Goal: Task Accomplishment & Management: Complete application form

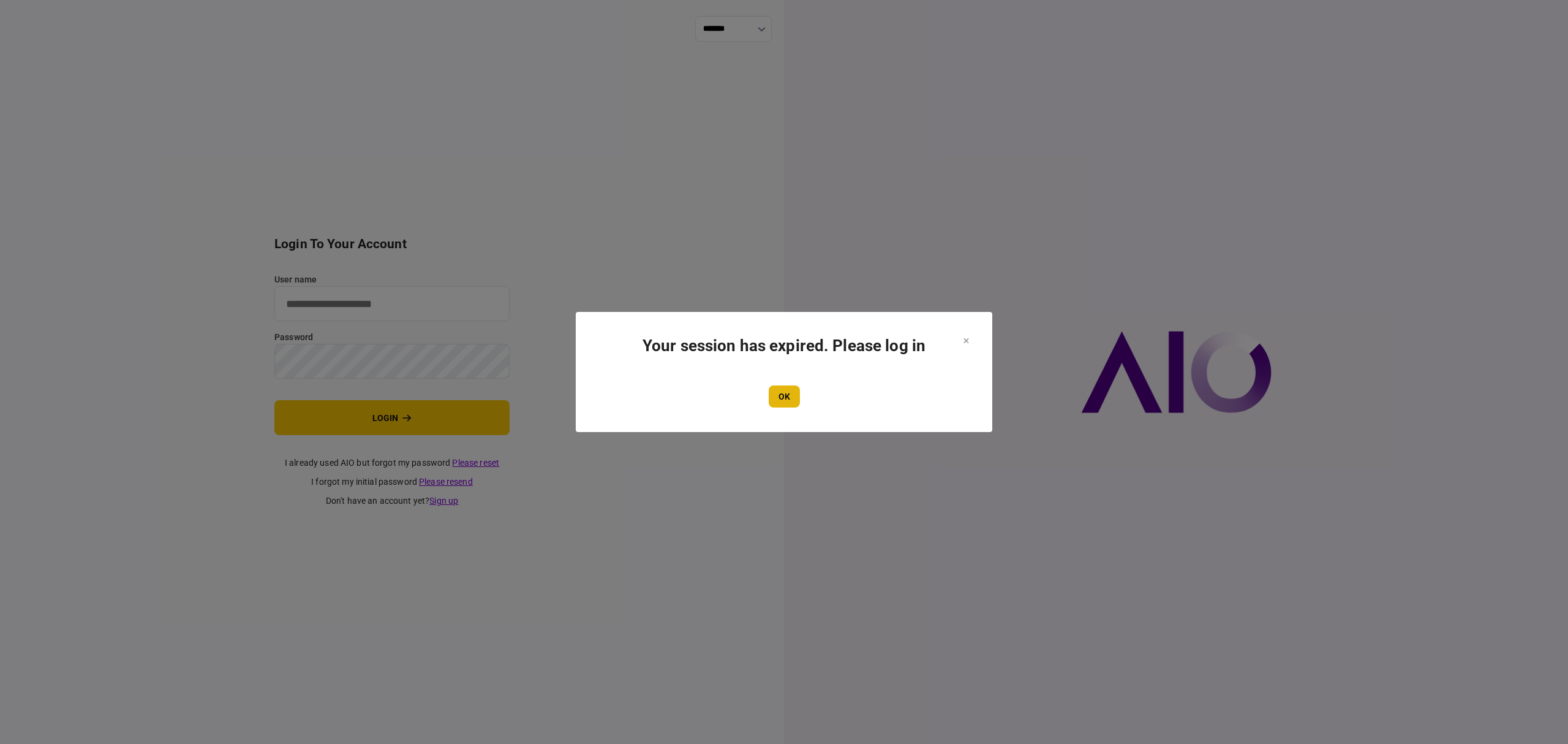
type input "*******"
drag, startPoint x: 782, startPoint y: 400, endPoint x: 583, endPoint y: 411, distance: 199.3
click at [782, 400] on button "OK" at bounding box center [785, 396] width 31 height 22
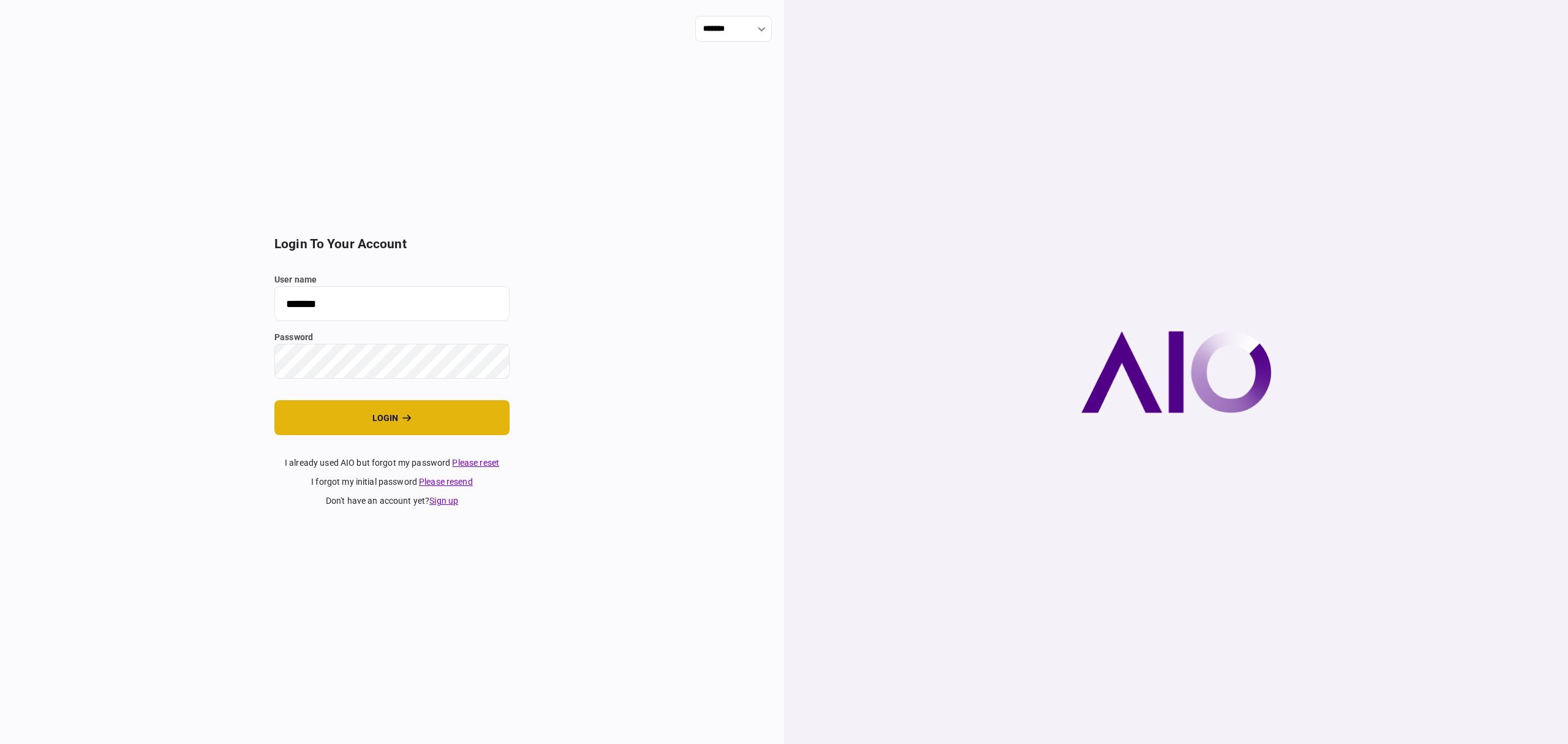
click at [436, 408] on button "login" at bounding box center [392, 417] width 236 height 35
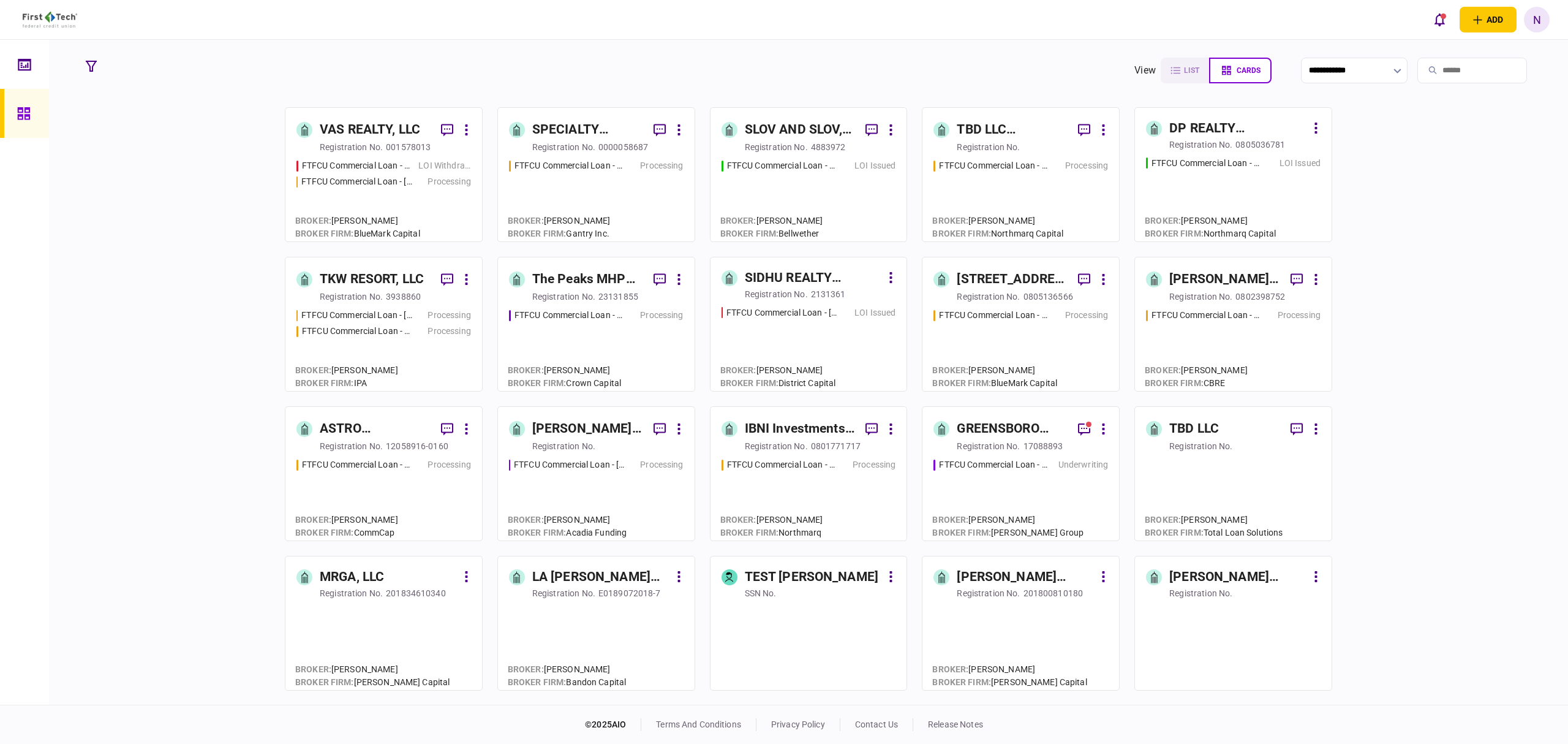
click at [393, 189] on div "FTFCU Commercial Loan - 1882 New Scotland Road LOI Withdrawn/Declined FTFCU Com…" at bounding box center [383, 195] width 175 height 71
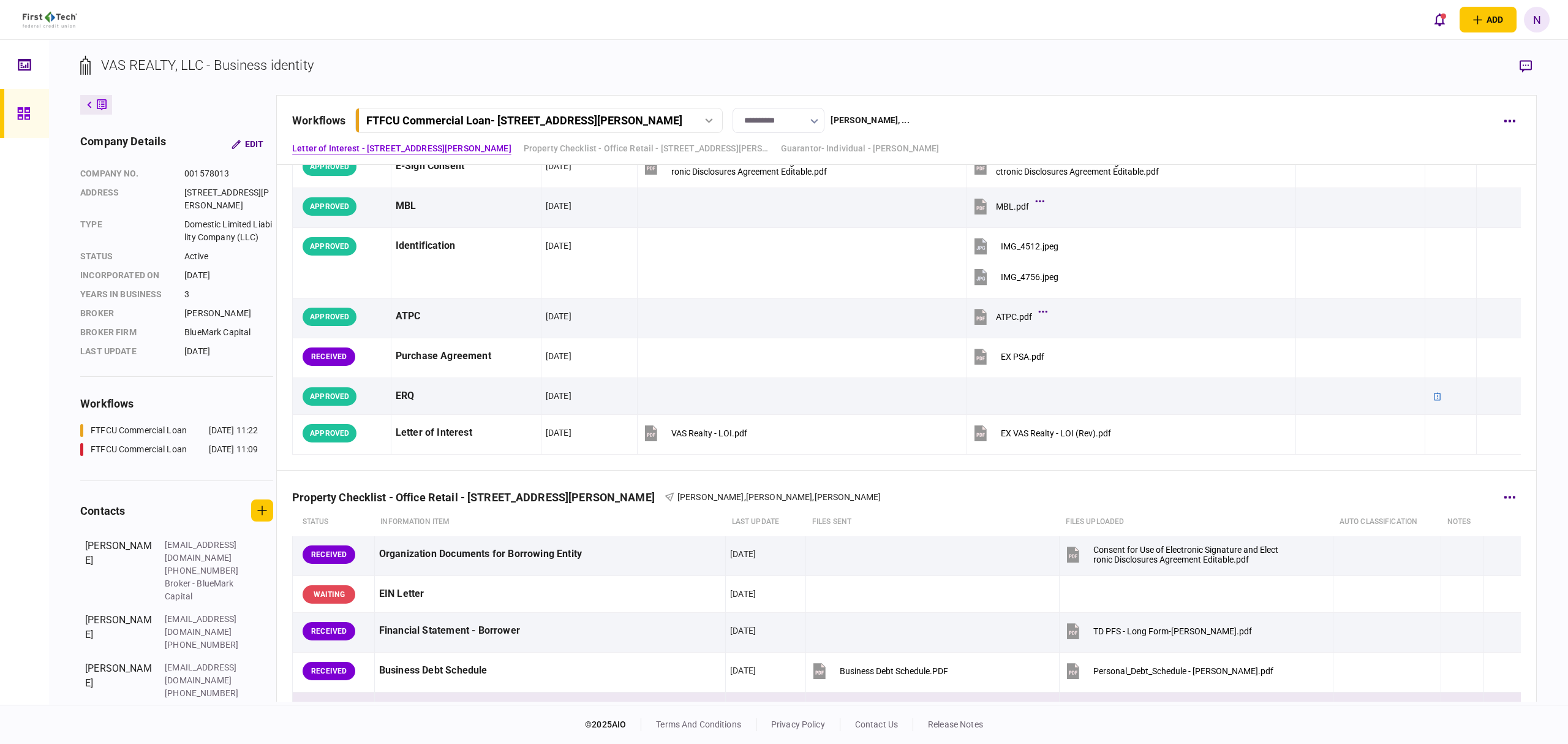
scroll to position [245, 0]
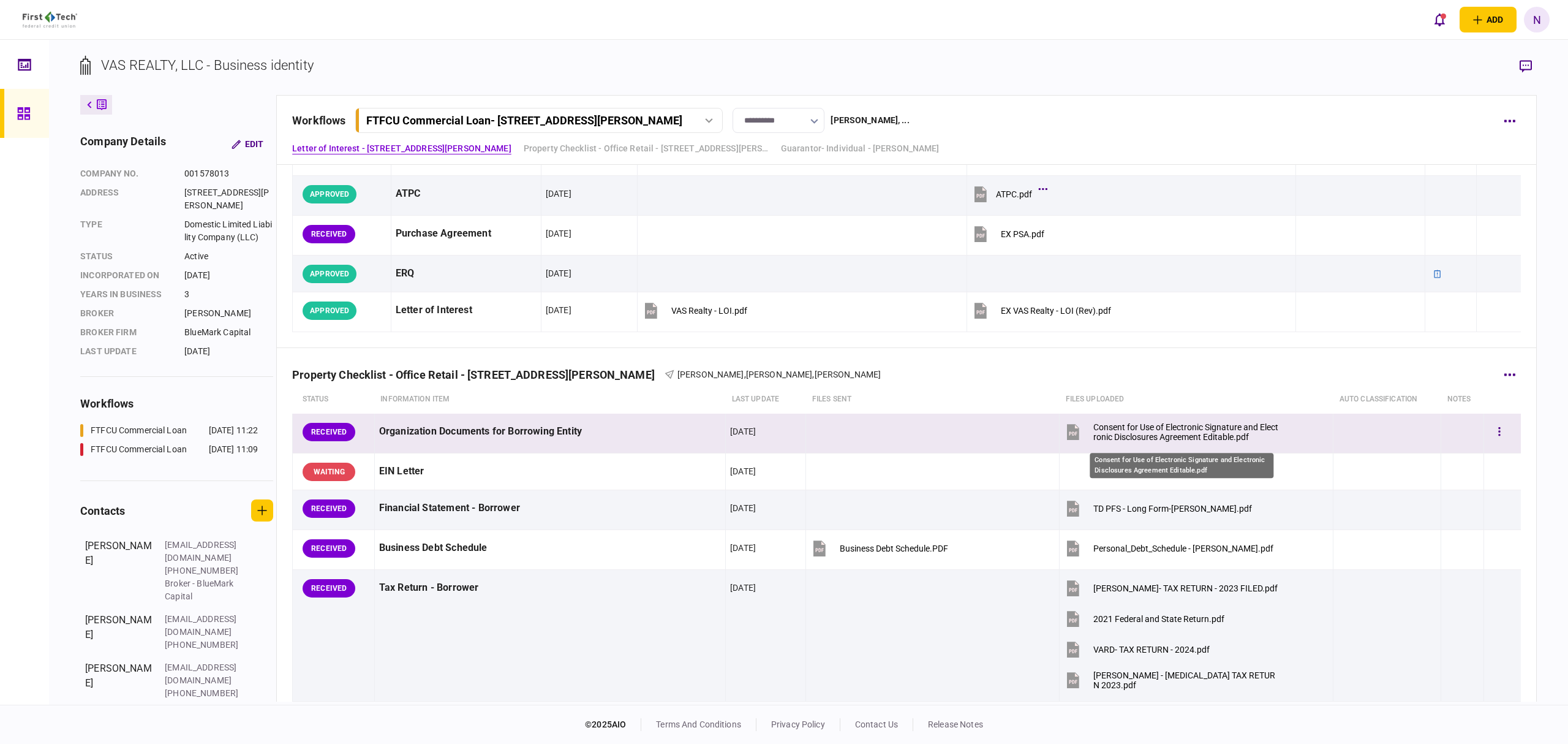
click at [1189, 430] on div "Consent for Use of Electronic Signature and Electronic Disclosures Agreement Ed…" at bounding box center [1185, 432] width 185 height 20
click at [1498, 434] on icon "button" at bounding box center [1499, 431] width 2 height 8
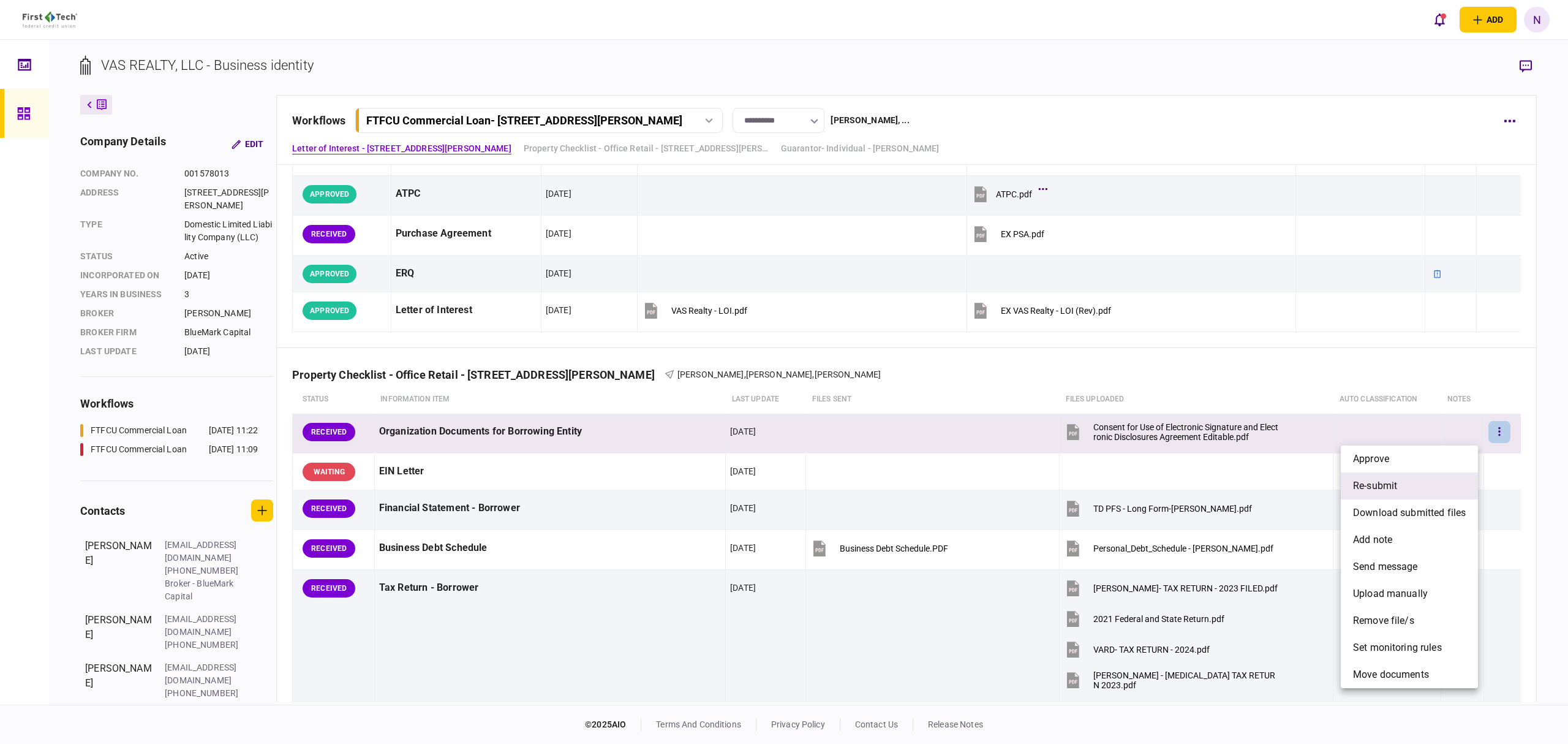
click at [1380, 485] on span "re-submit" at bounding box center [1375, 486] width 44 height 15
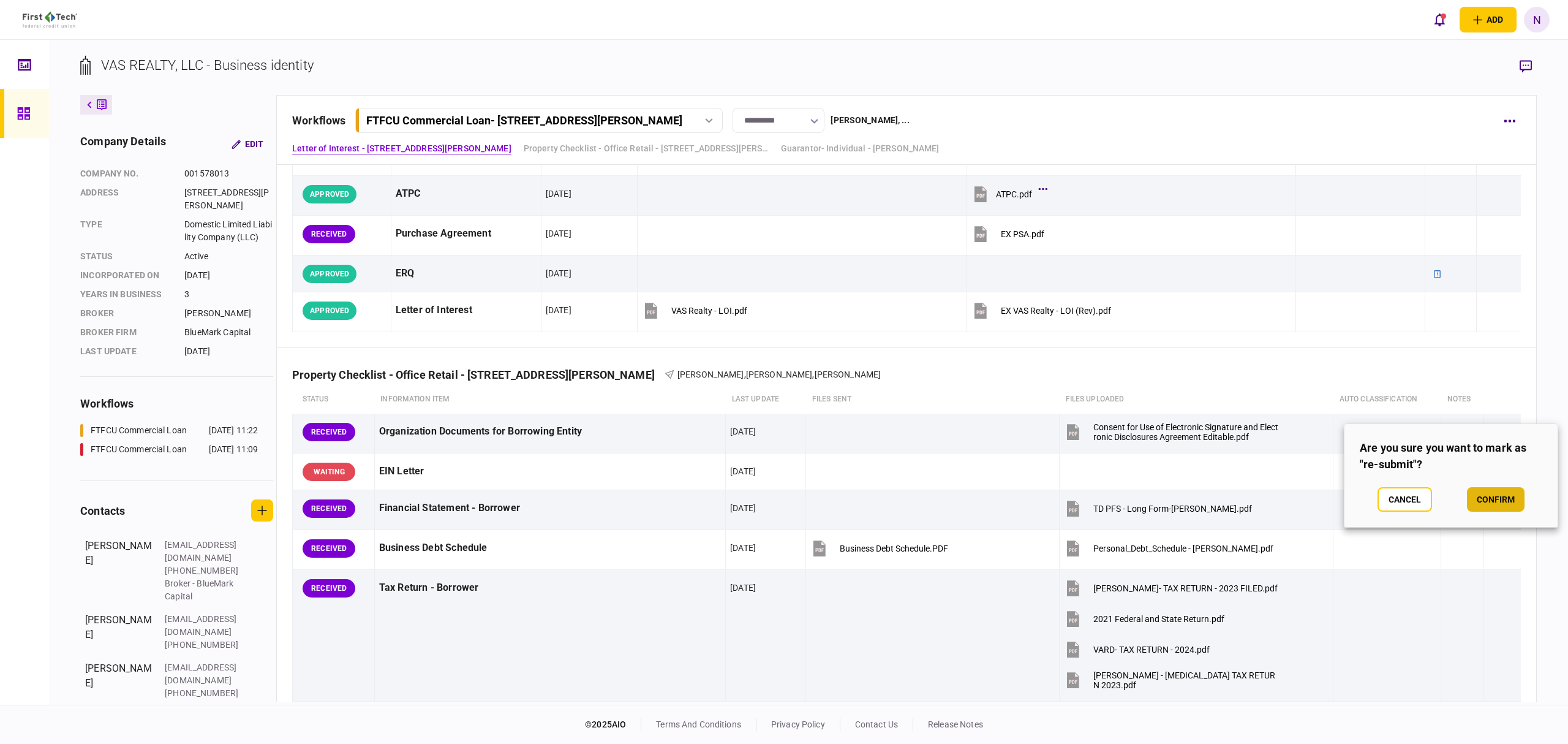
click at [1495, 501] on button "confirm" at bounding box center [1496, 499] width 57 height 25
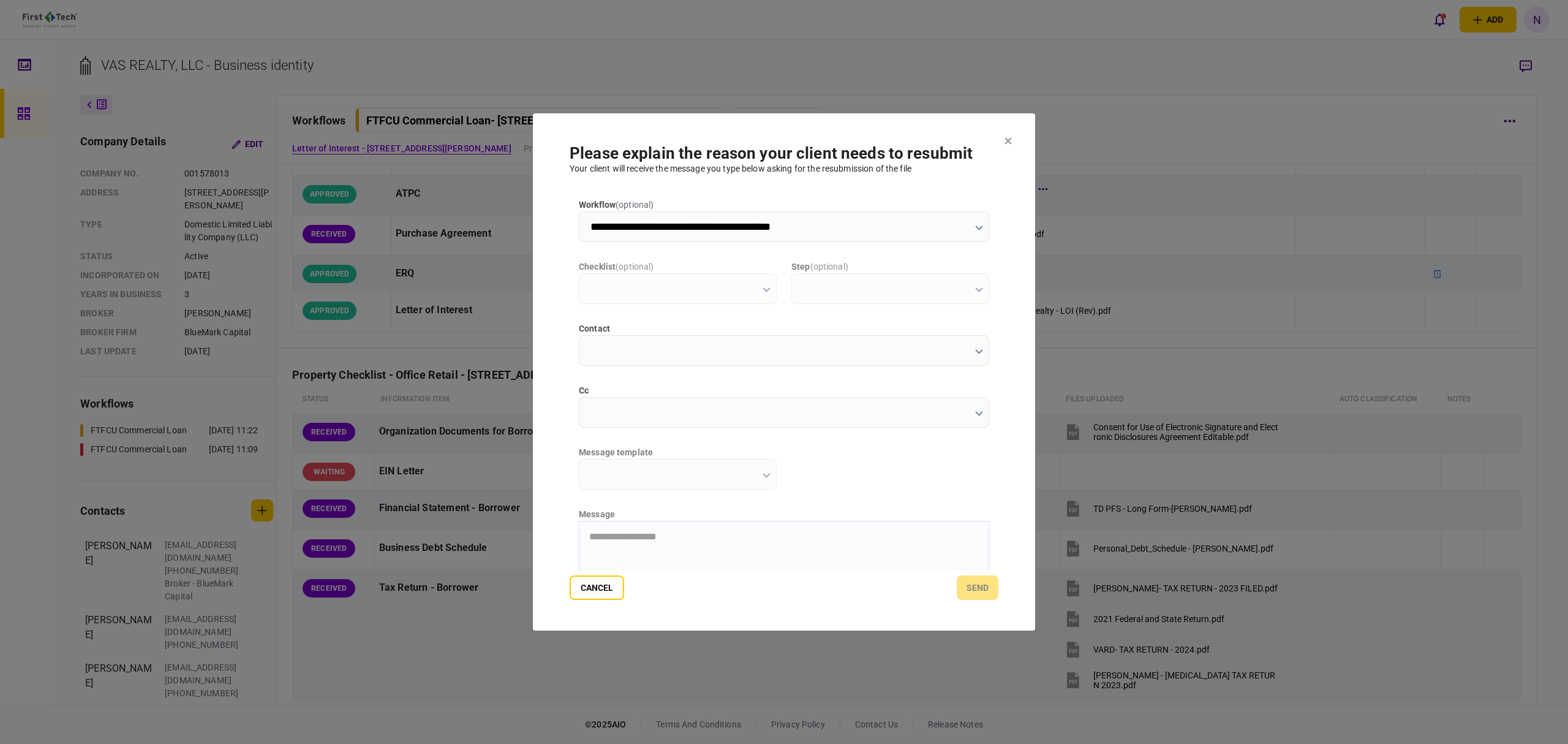
scroll to position [0, 0]
type input "**********"
click at [975, 353] on icon "button" at bounding box center [979, 351] width 8 height 5
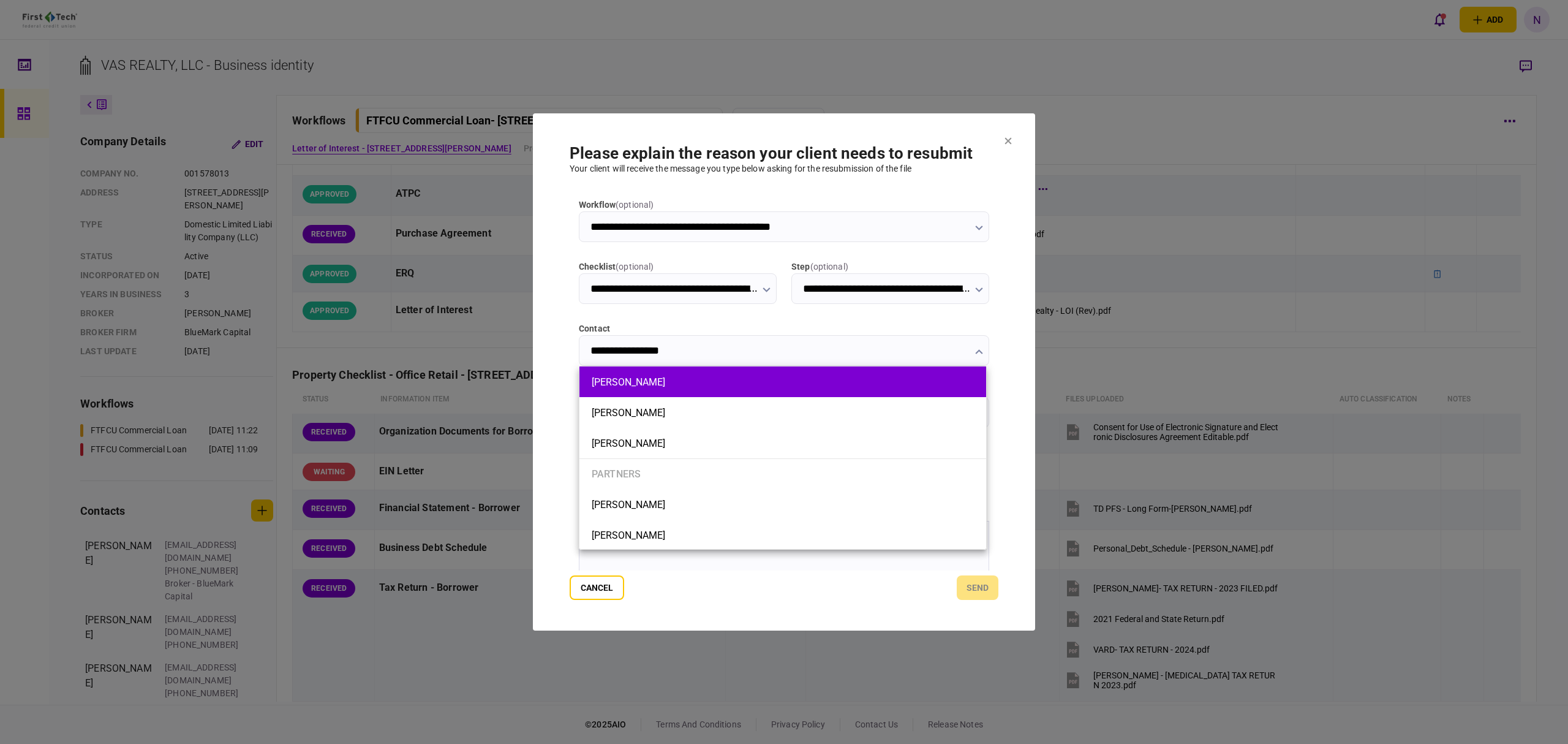
click at [960, 374] on li "[PERSON_NAME]" at bounding box center [782, 381] width 406 height 30
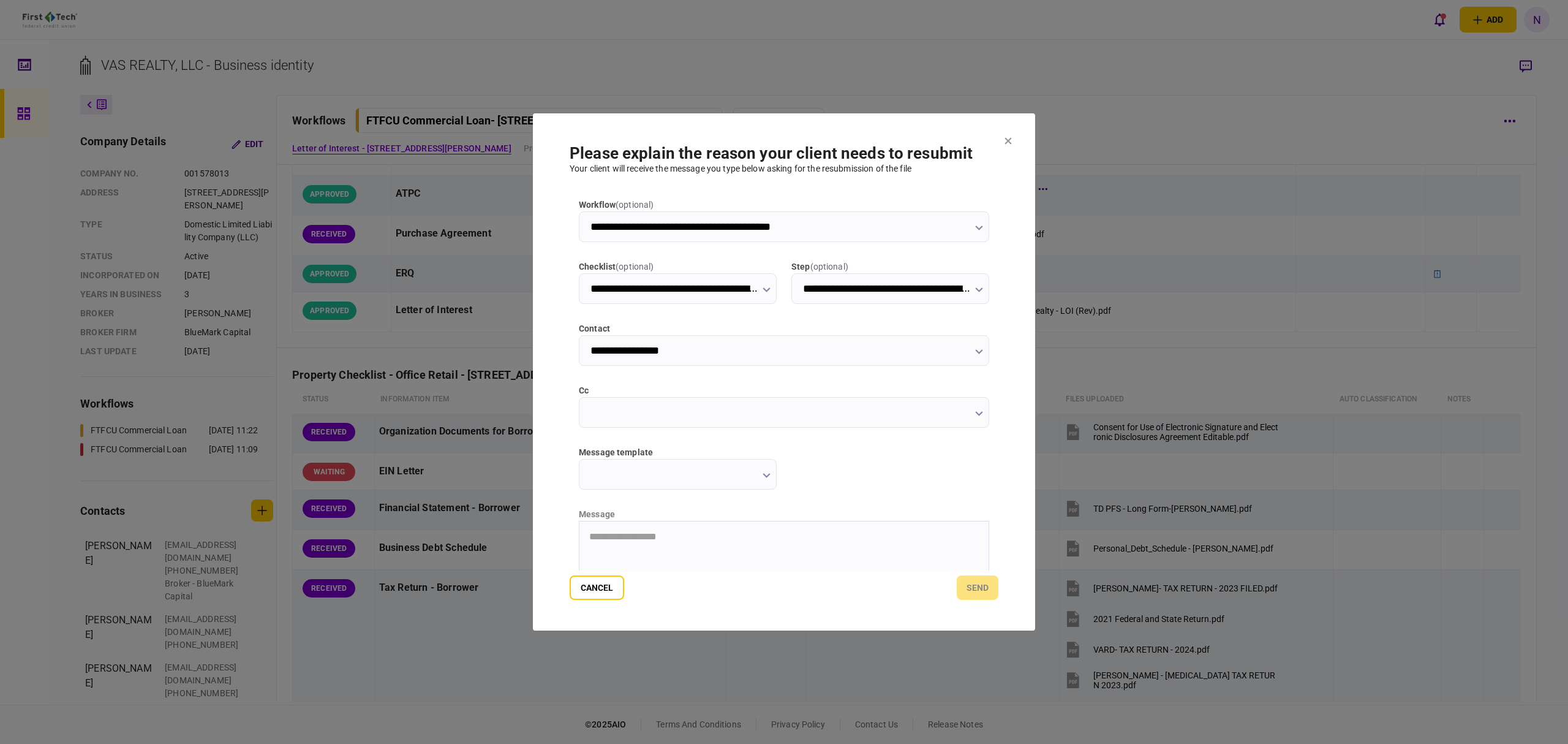
click at [975, 418] on button "button" at bounding box center [979, 413] width 8 height 10
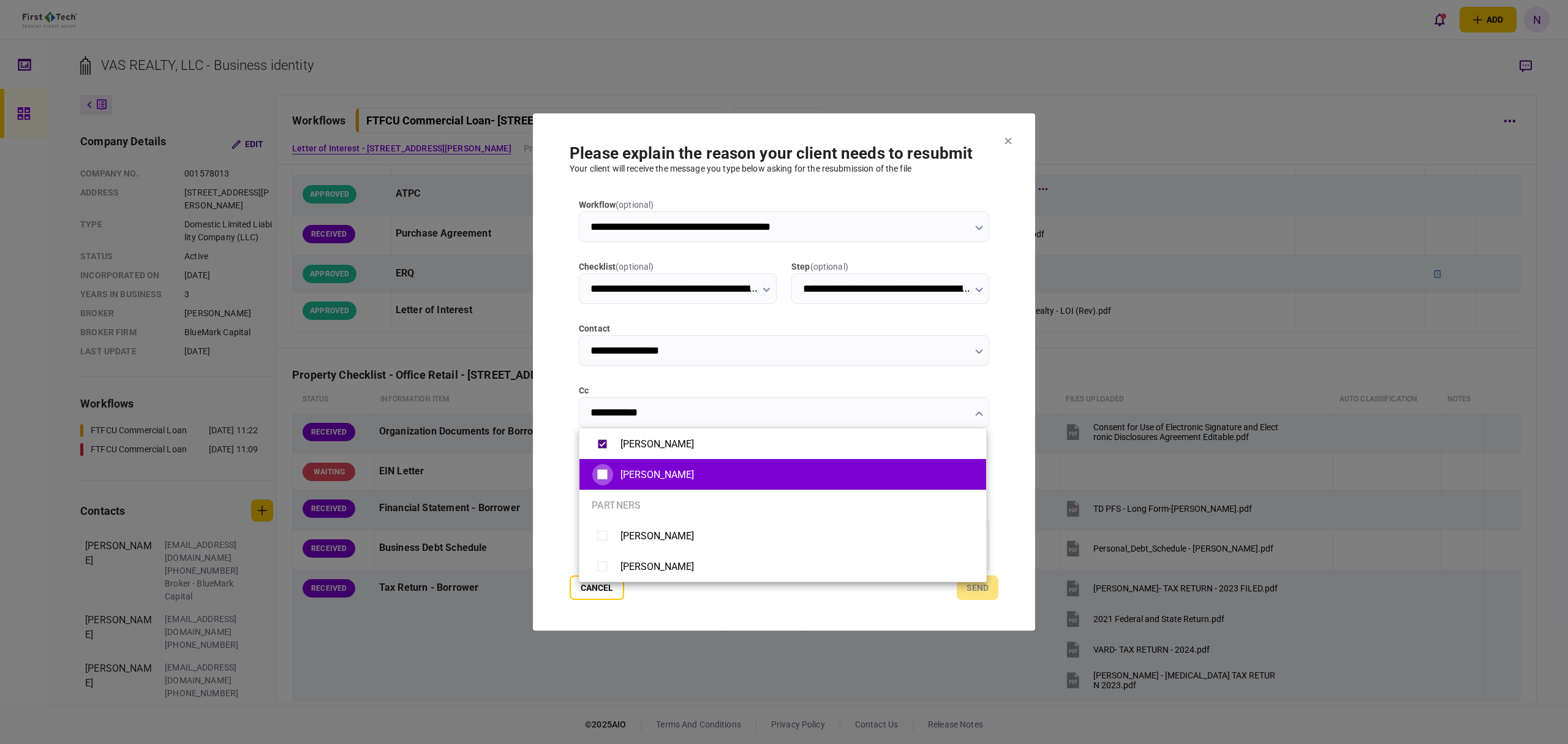
type input "**********"
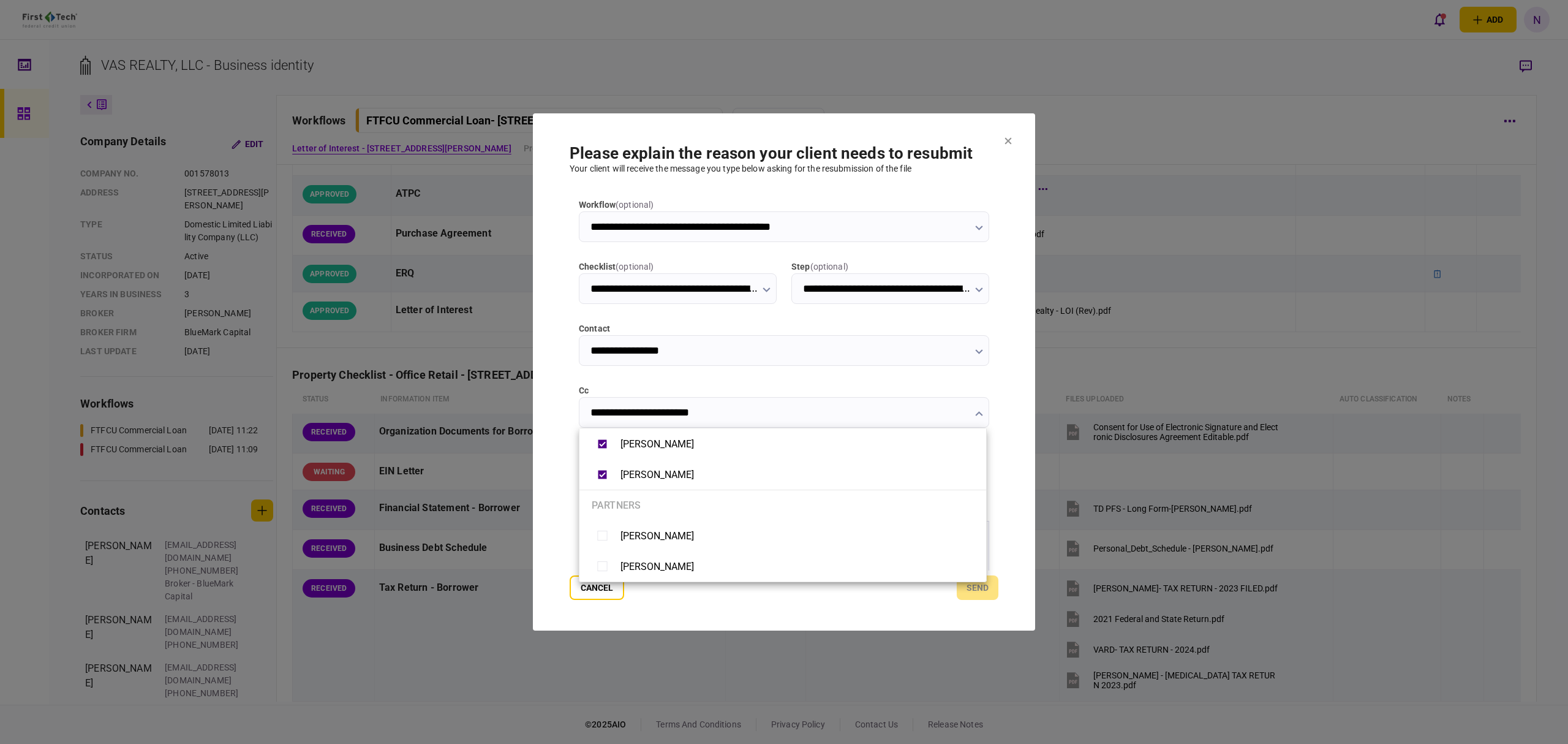
click at [1006, 416] on div at bounding box center [784, 372] width 1568 height 744
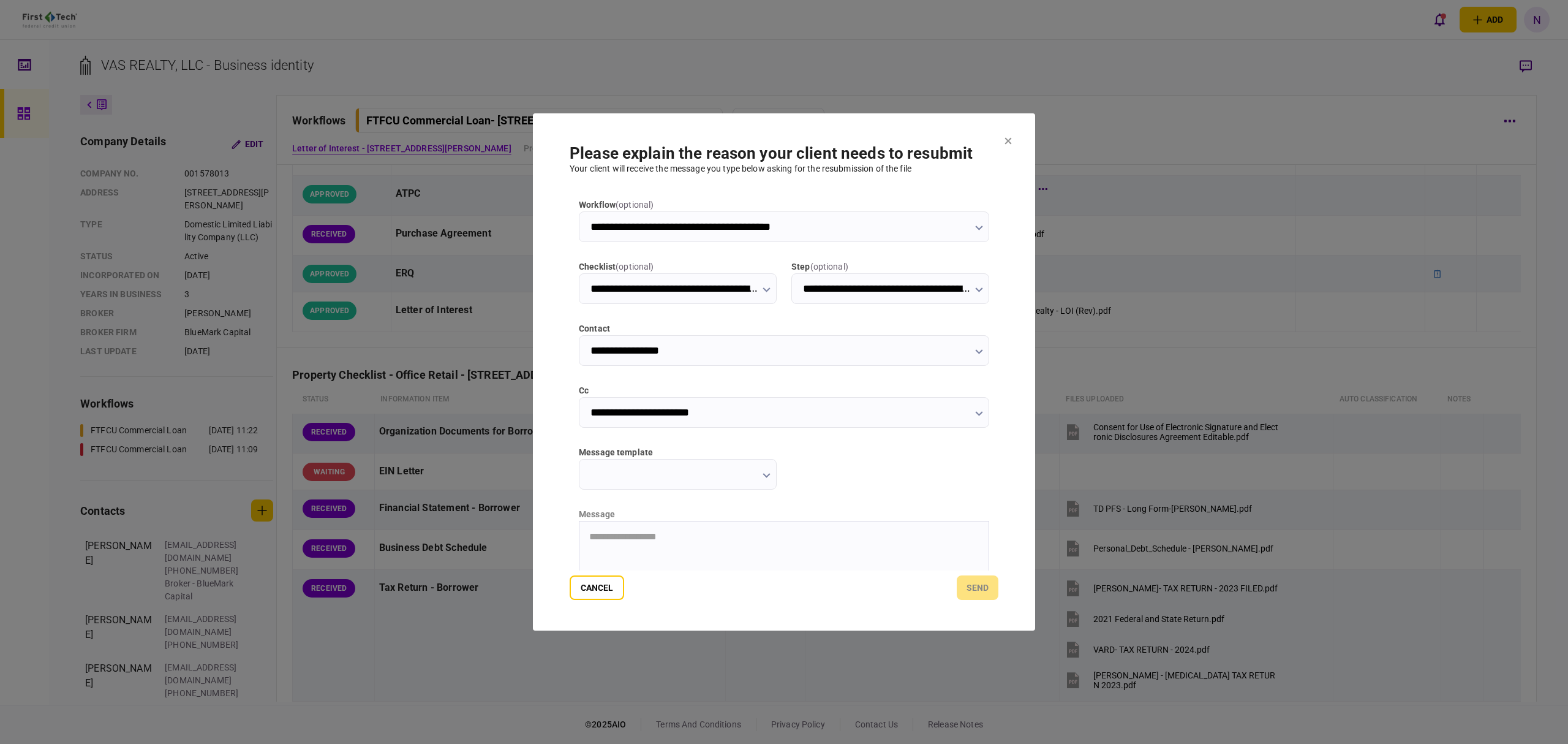
click at [731, 478] on input "message template" at bounding box center [677, 474] width 198 height 30
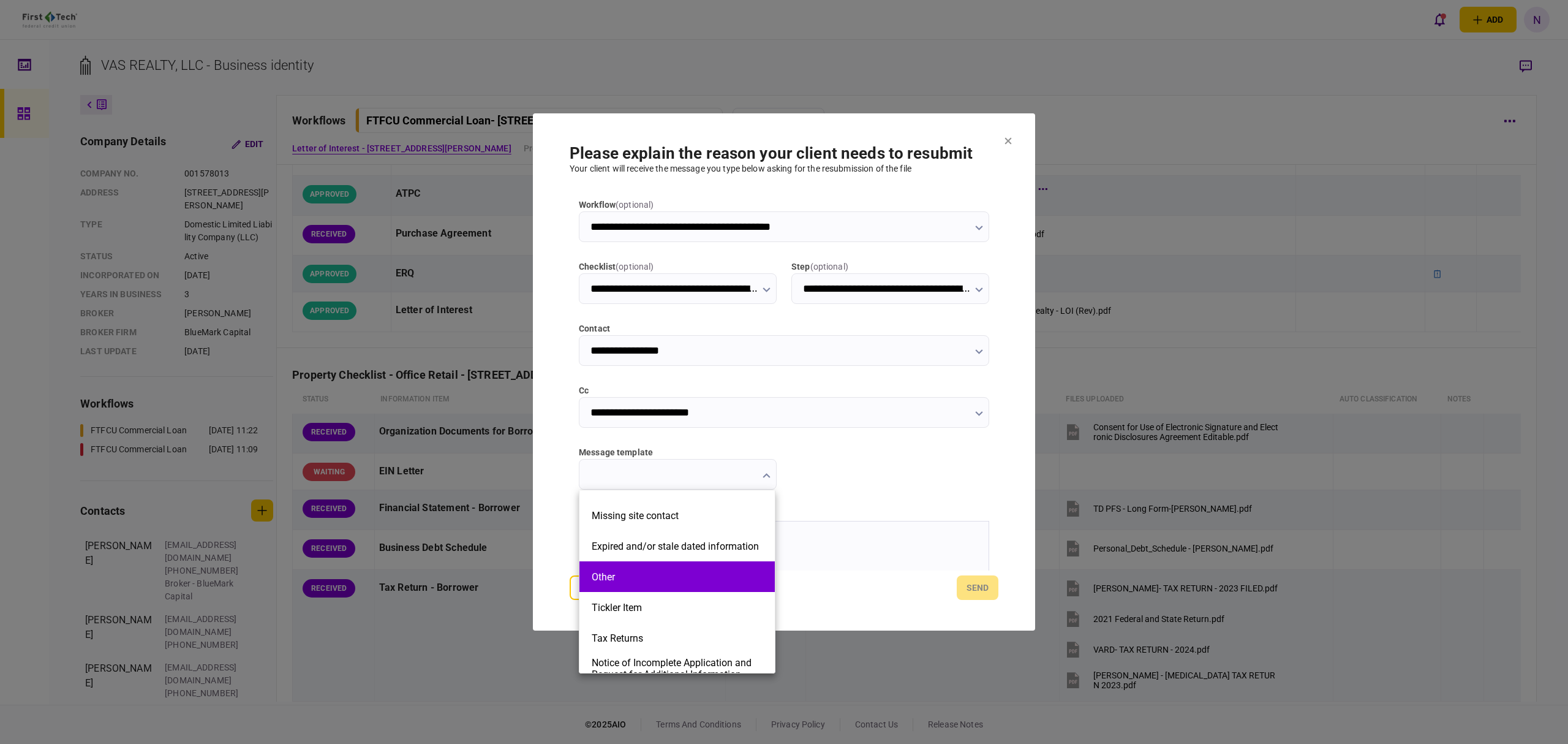
scroll to position [278, 0]
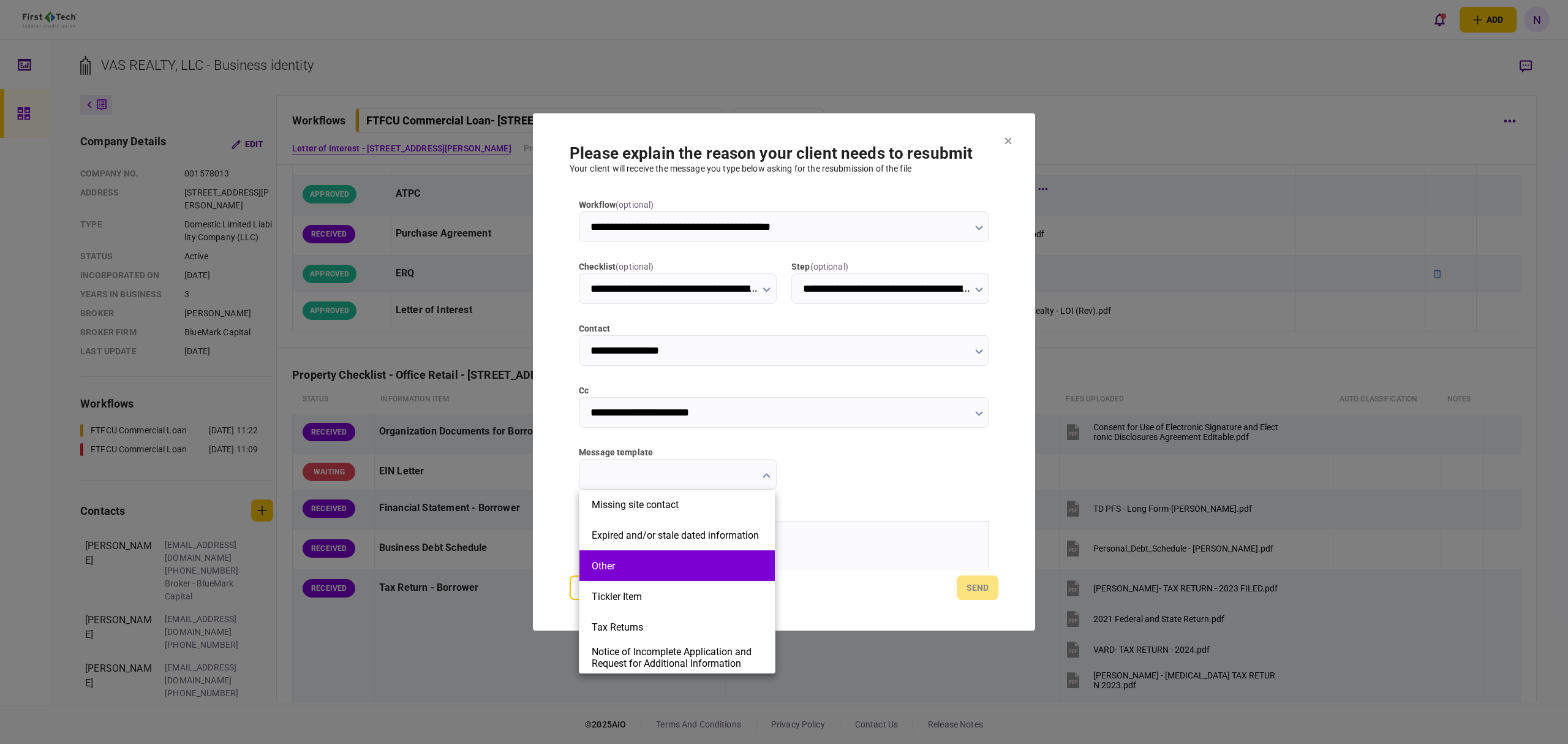
click at [658, 567] on button "Other" at bounding box center [677, 566] width 171 height 11
type input "*****"
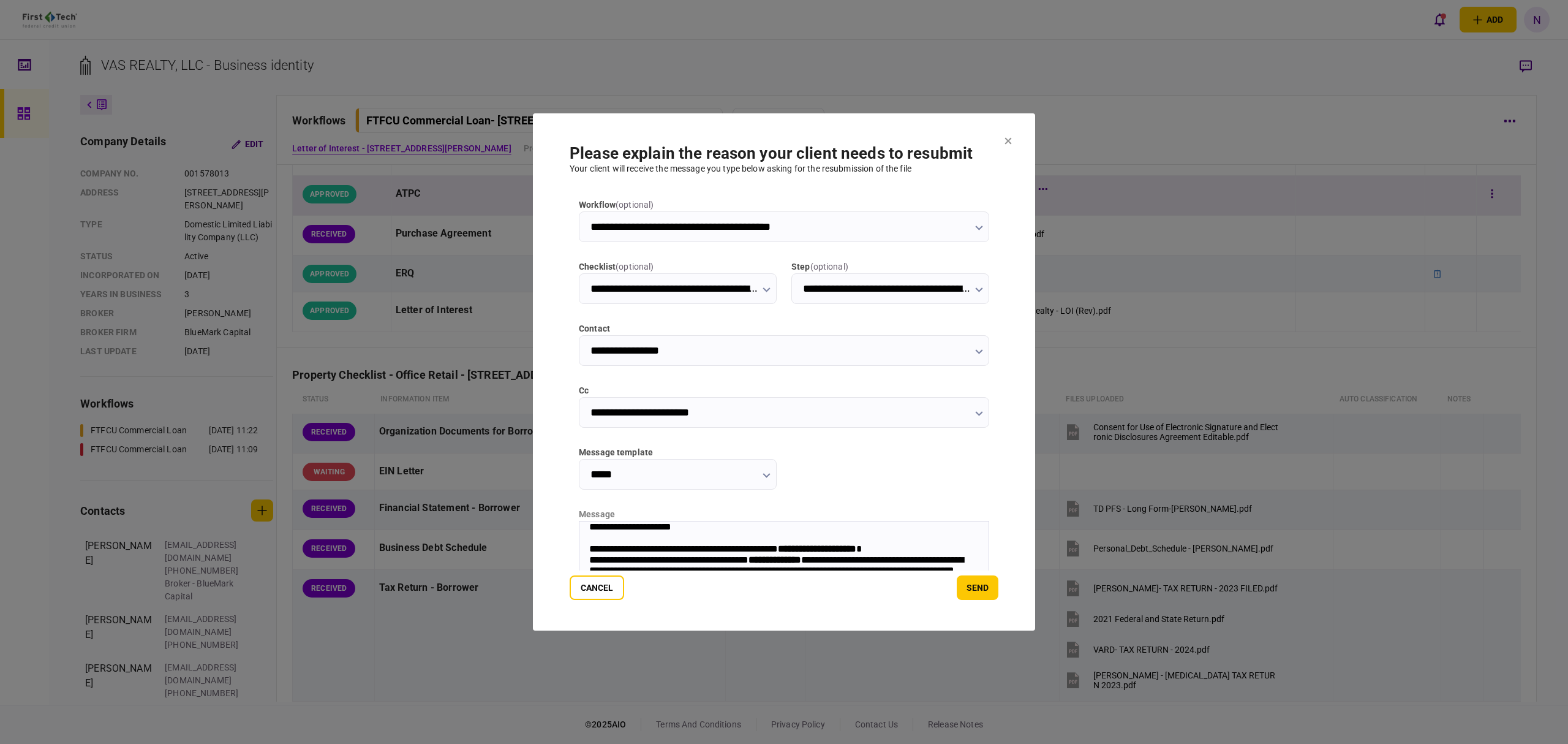
drag, startPoint x: 609, startPoint y: 587, endPoint x: 1001, endPoint y: 192, distance: 556.5
click at [609, 587] on button "Cancel" at bounding box center [597, 588] width 54 height 25
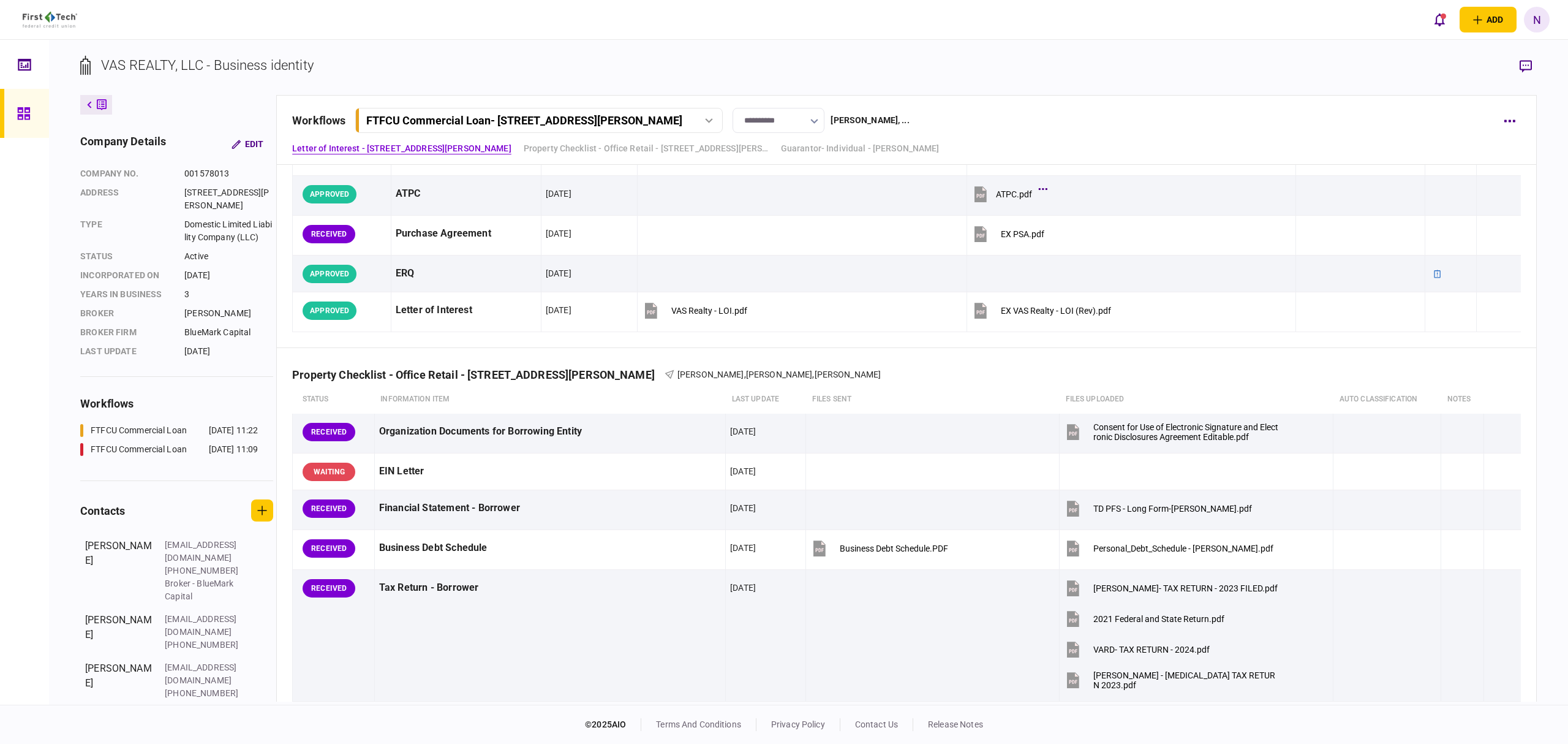
click at [18, 118] on icon at bounding box center [23, 113] width 12 height 12
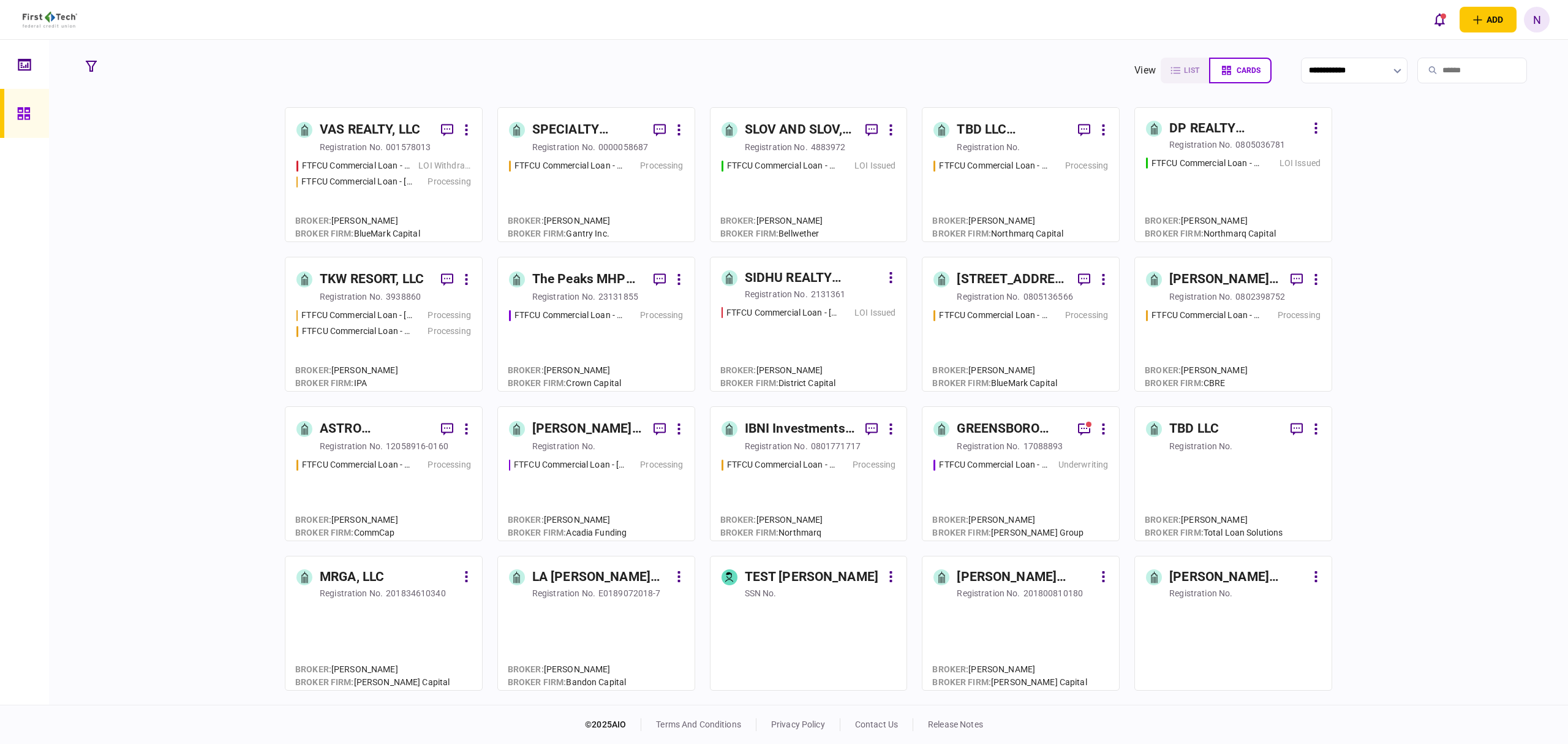
click at [826, 273] on div "SIDHU REALTY CAPITAL, LLC" at bounding box center [813, 278] width 137 height 20
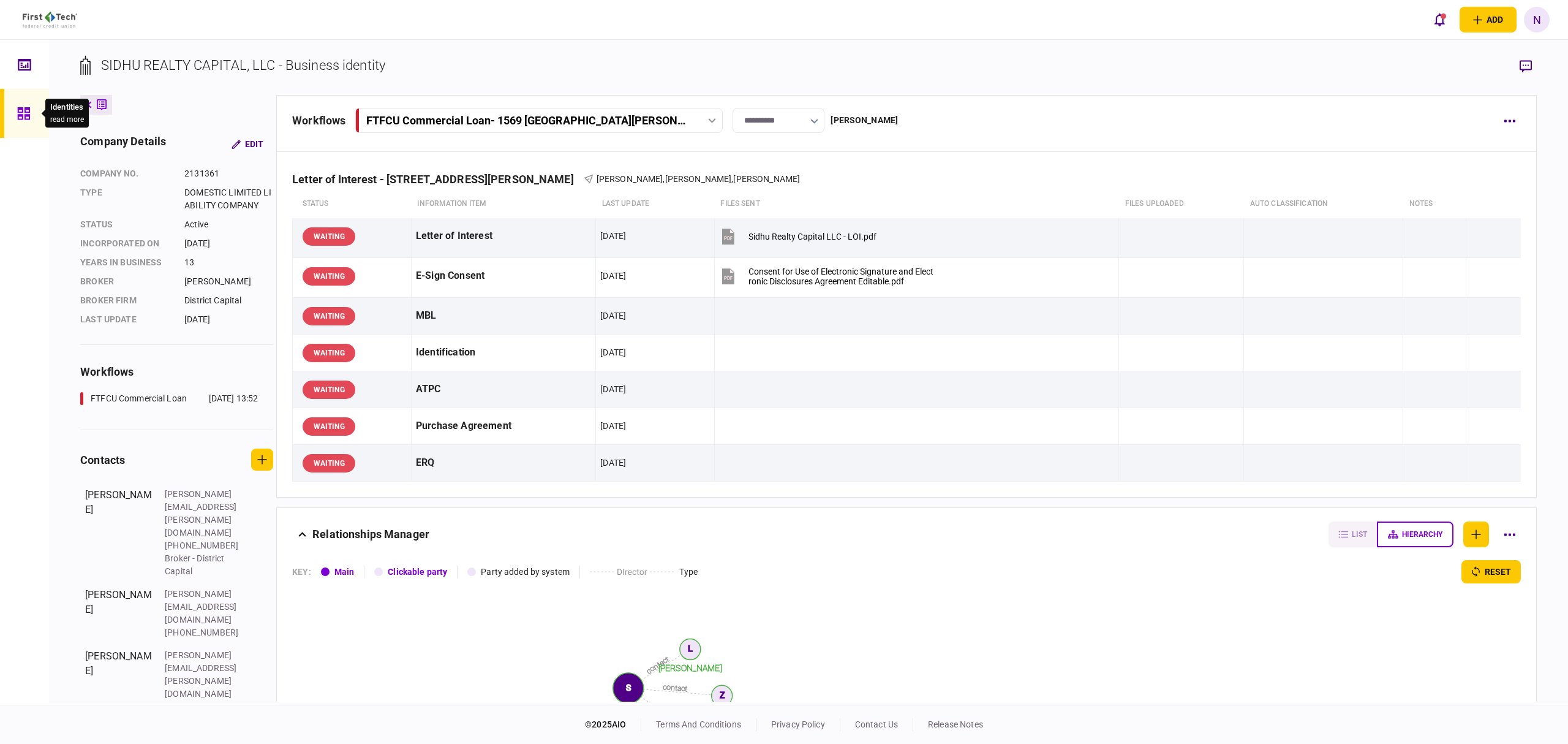
click at [30, 112] on div at bounding box center [27, 113] width 20 height 49
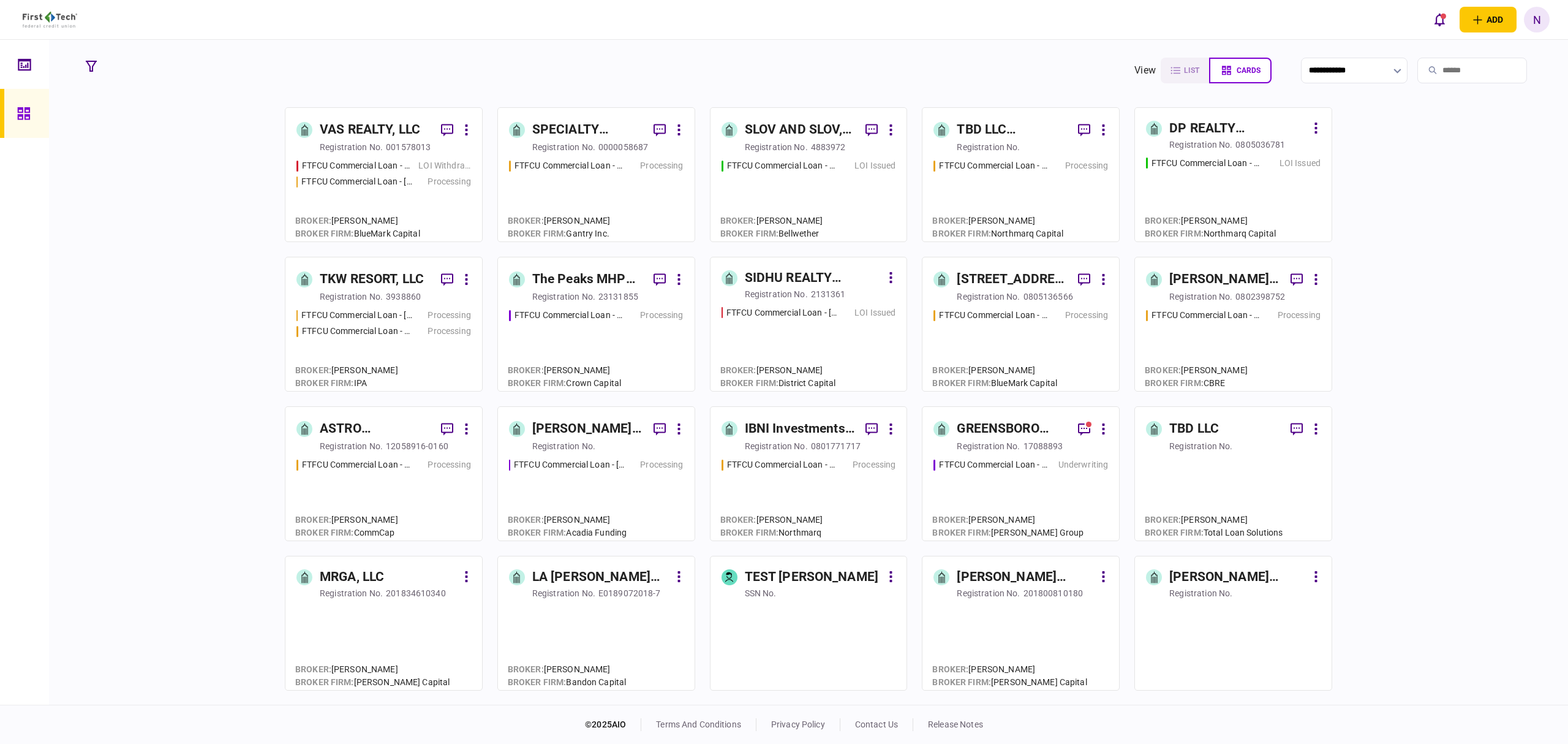
click at [1451, 641] on div "VAS REALTY, LLC registration no. 001578013 FTFCU Commercial Loan - 1882 New Sco…" at bounding box center [809, 405] width 1457 height 595
